Goal: Navigation & Orientation: Find specific page/section

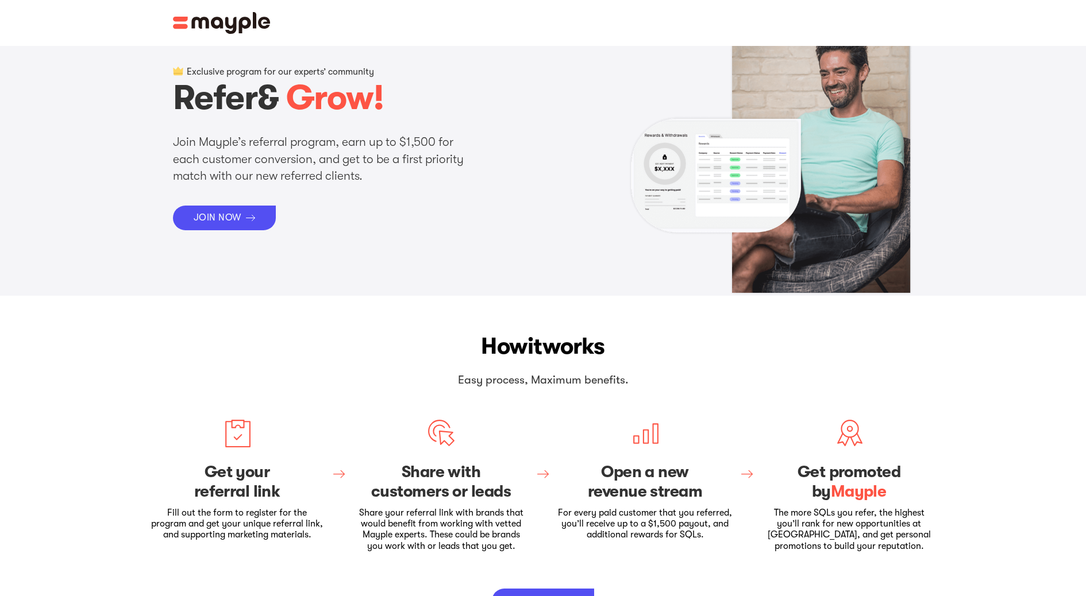
click at [239, 14] on img at bounding box center [222, 23] width 98 height 22
click at [230, 20] on img at bounding box center [222, 23] width 98 height 22
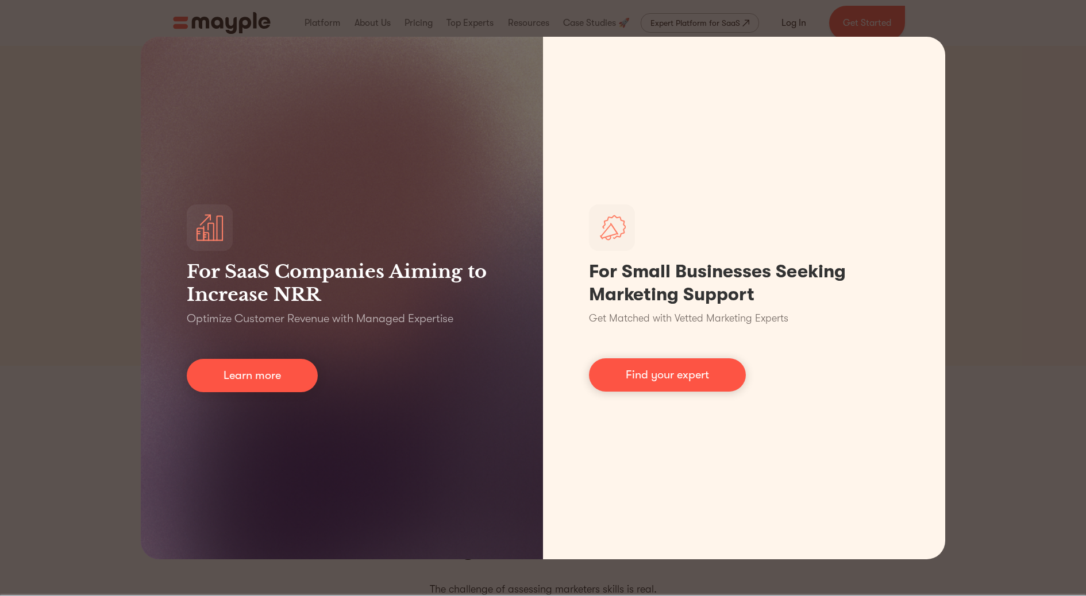
click at [1037, 194] on div "For SaaS Companies Aiming to Increase NRR Optimize Customer Revenue with Manage…" at bounding box center [543, 298] width 1086 height 596
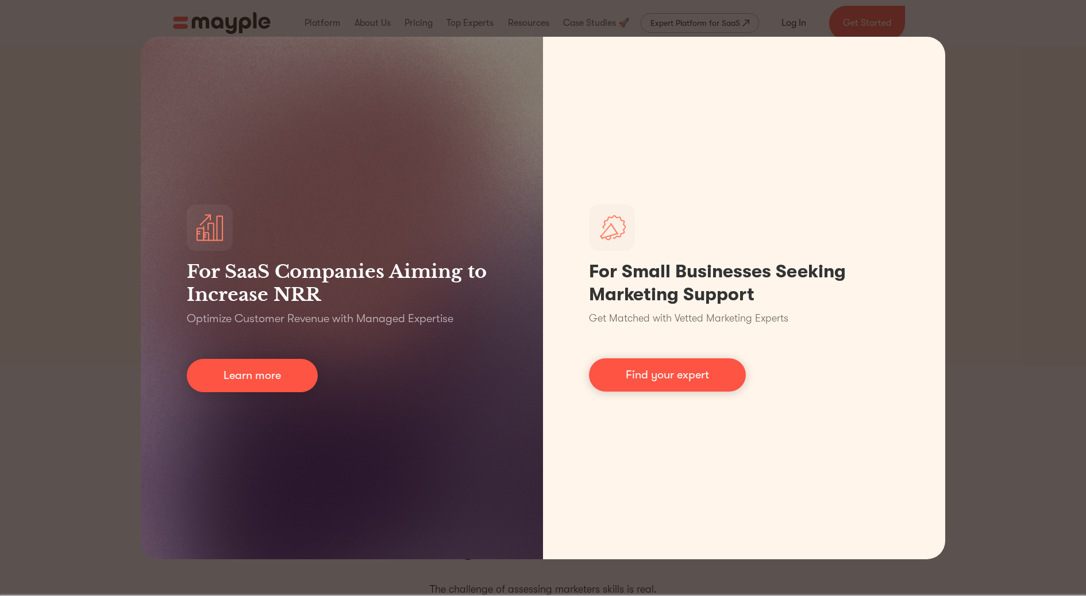
click at [143, 111] on div "For SaaS Companies Aiming to Increase NRR Optimize Customer Revenue with Manage…" at bounding box center [342, 298] width 402 height 523
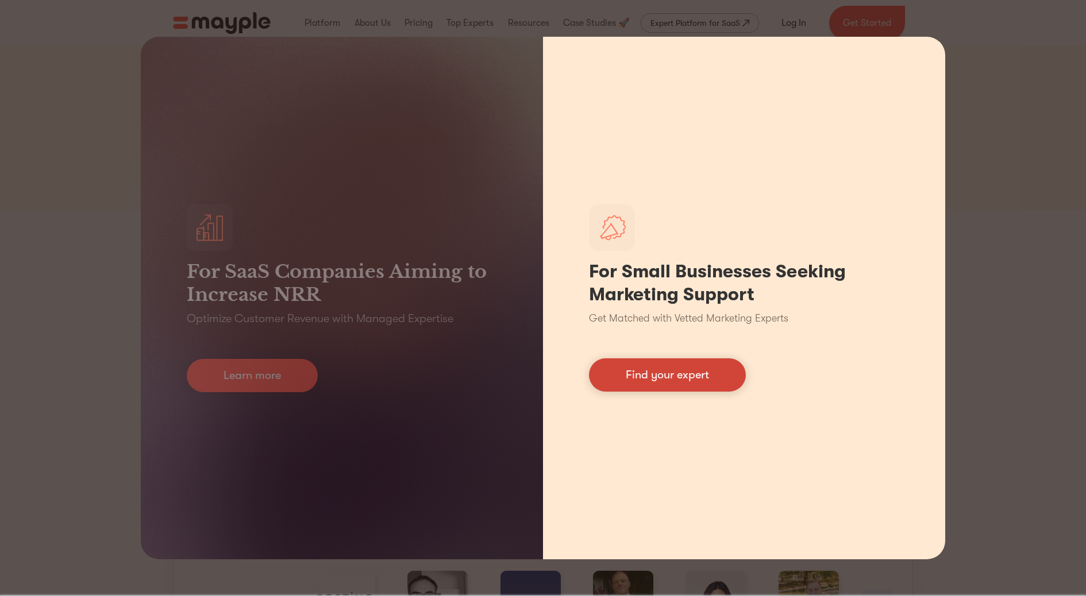
click at [630, 368] on link "Find your expert" at bounding box center [667, 375] width 157 height 33
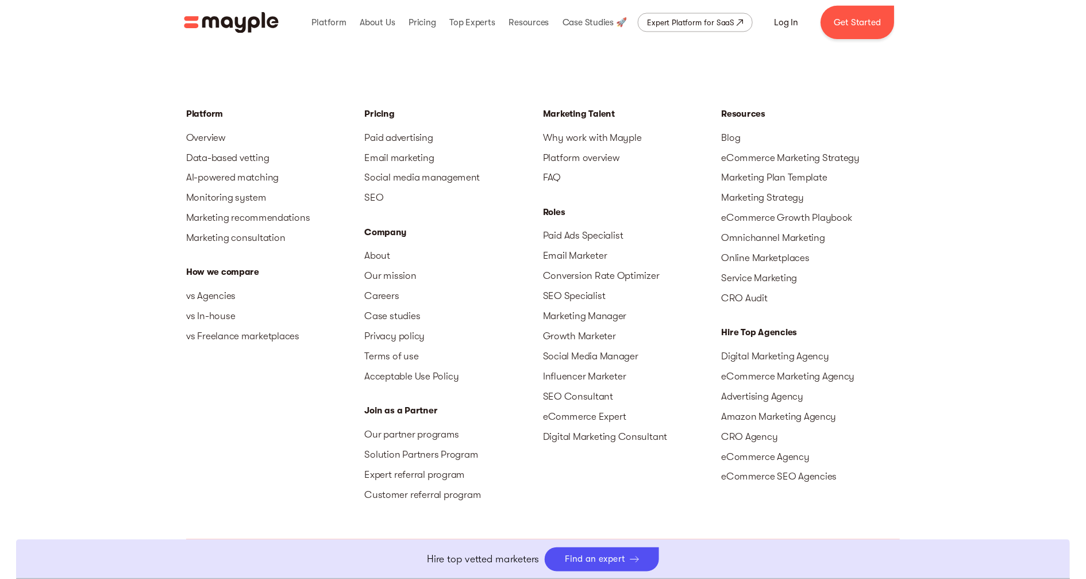
scroll to position [5139, 0]
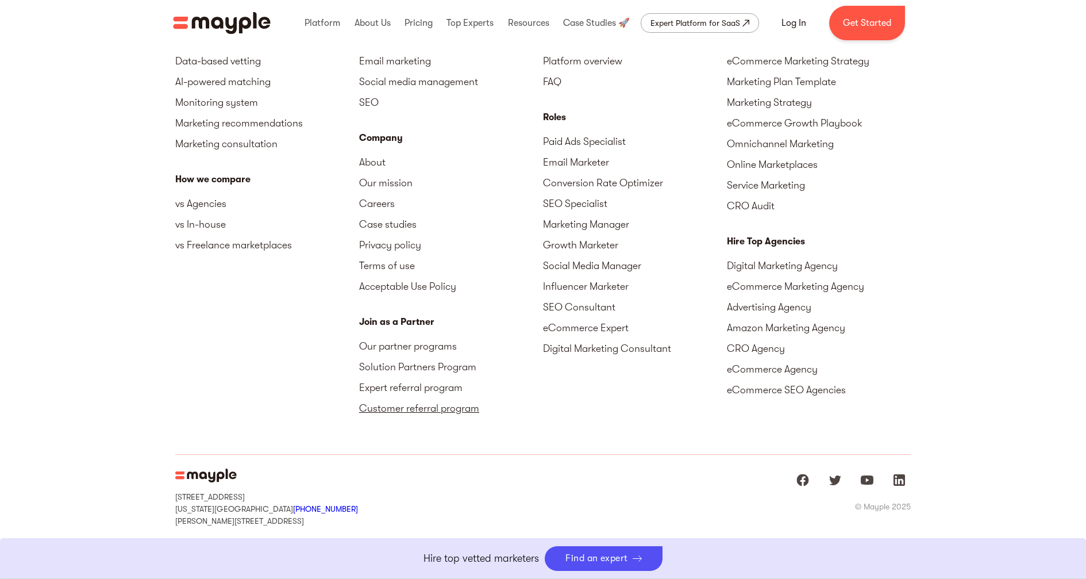
click at [452, 410] on link "Customer referral program" at bounding box center [451, 408] width 184 height 21
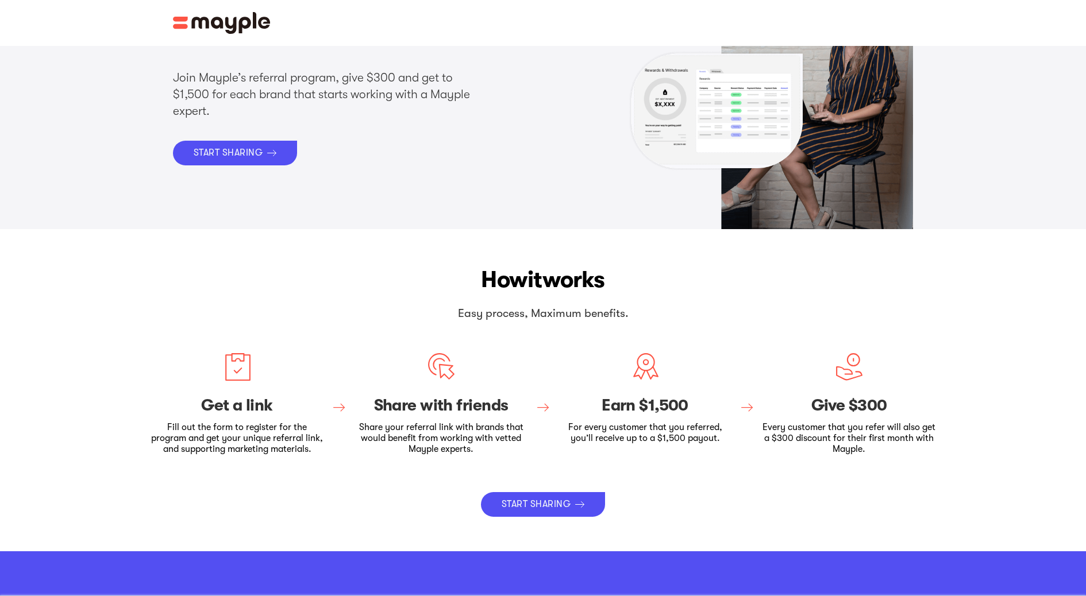
scroll to position [95, 0]
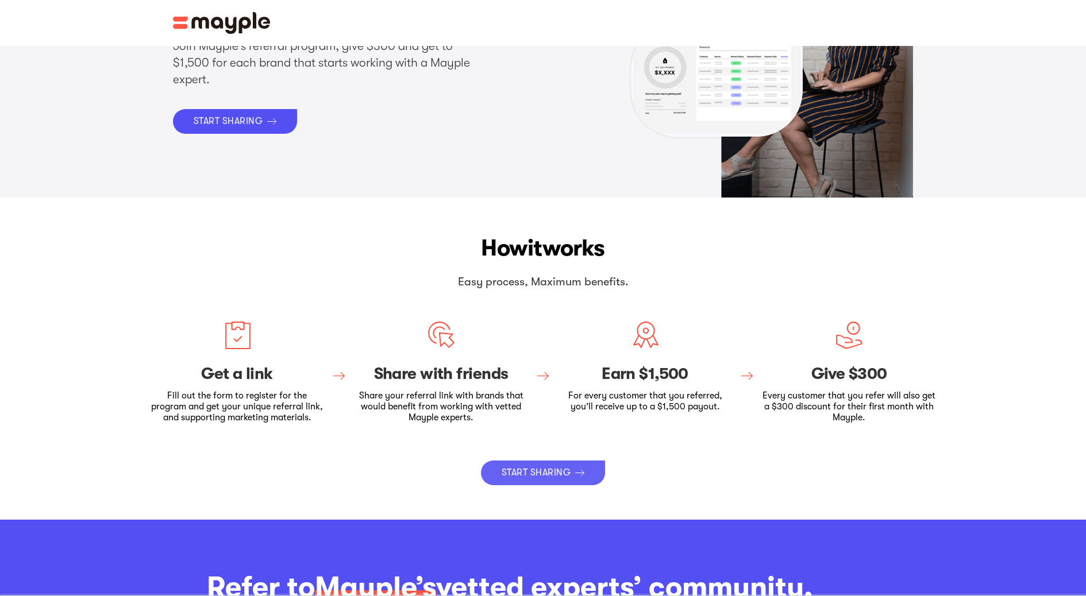
click at [538, 472] on div "START SHARING" at bounding box center [536, 473] width 69 height 11
